Goal: Task Accomplishment & Management: Use online tool/utility

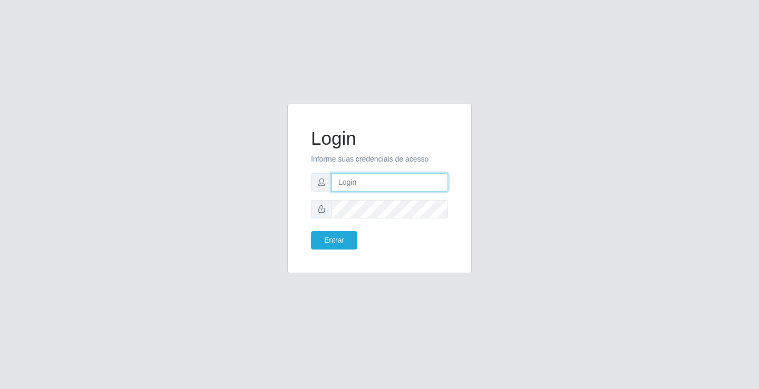
click at [405, 180] on input "text" at bounding box center [389, 182] width 116 height 18
type input "anacarla@ideal"
click at [329, 240] on button "Entrar" at bounding box center [334, 240] width 46 height 18
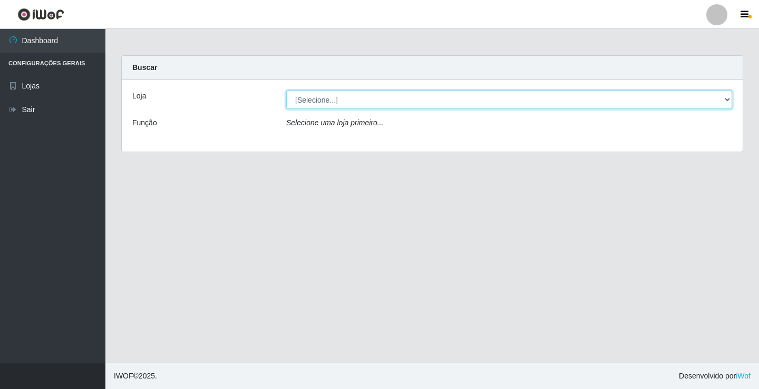
click at [724, 100] on select "[Selecione...] Ideal - Conceição" at bounding box center [509, 100] width 446 height 18
select select "231"
click at [286, 91] on select "[Selecione...] Ideal - Conceição" at bounding box center [509, 100] width 446 height 18
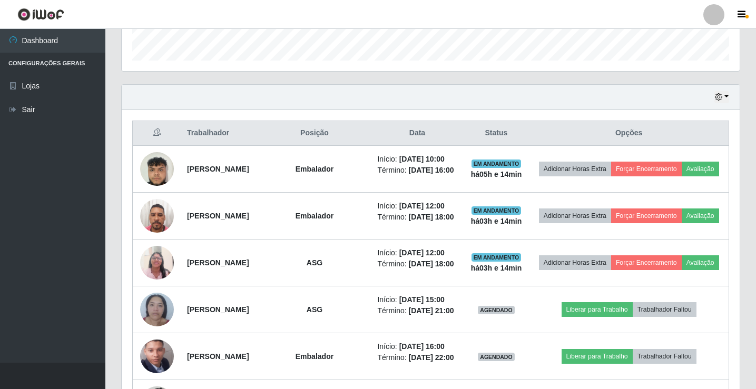
scroll to position [422, 0]
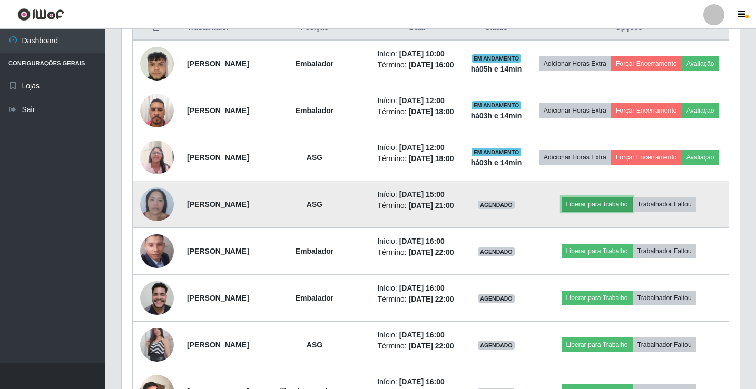
click at [602, 212] on button "Liberar para Trabalho" at bounding box center [597, 204] width 71 height 15
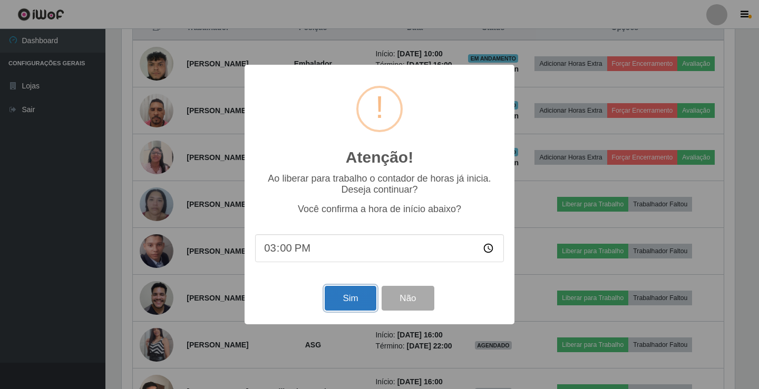
click at [332, 309] on button "Sim" at bounding box center [350, 298] width 51 height 25
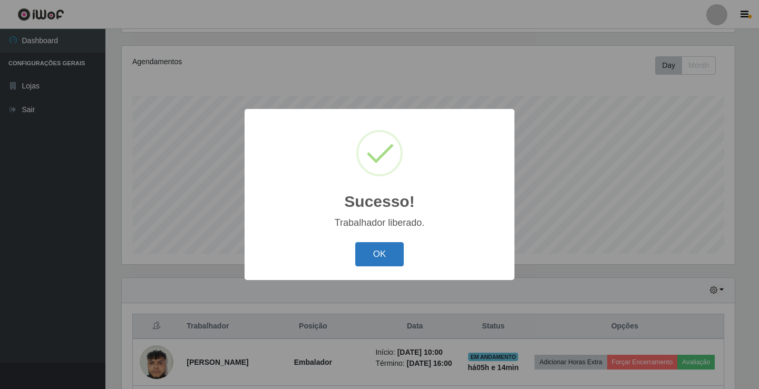
click at [369, 265] on button "OK" at bounding box center [379, 254] width 49 height 25
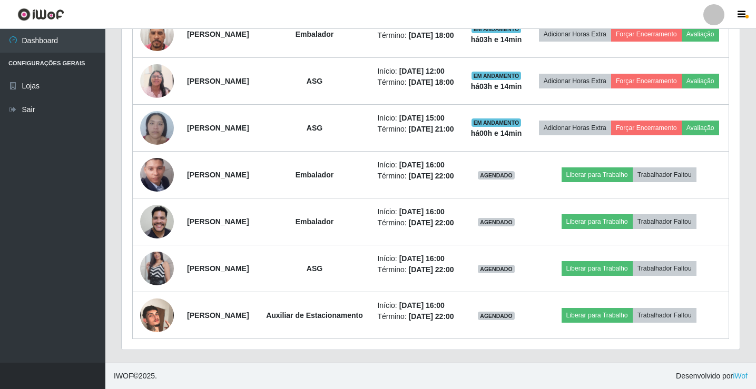
scroll to position [544, 0]
click at [43, 118] on link "Sair" at bounding box center [52, 110] width 105 height 24
